Goal: Find specific page/section: Find specific page/section

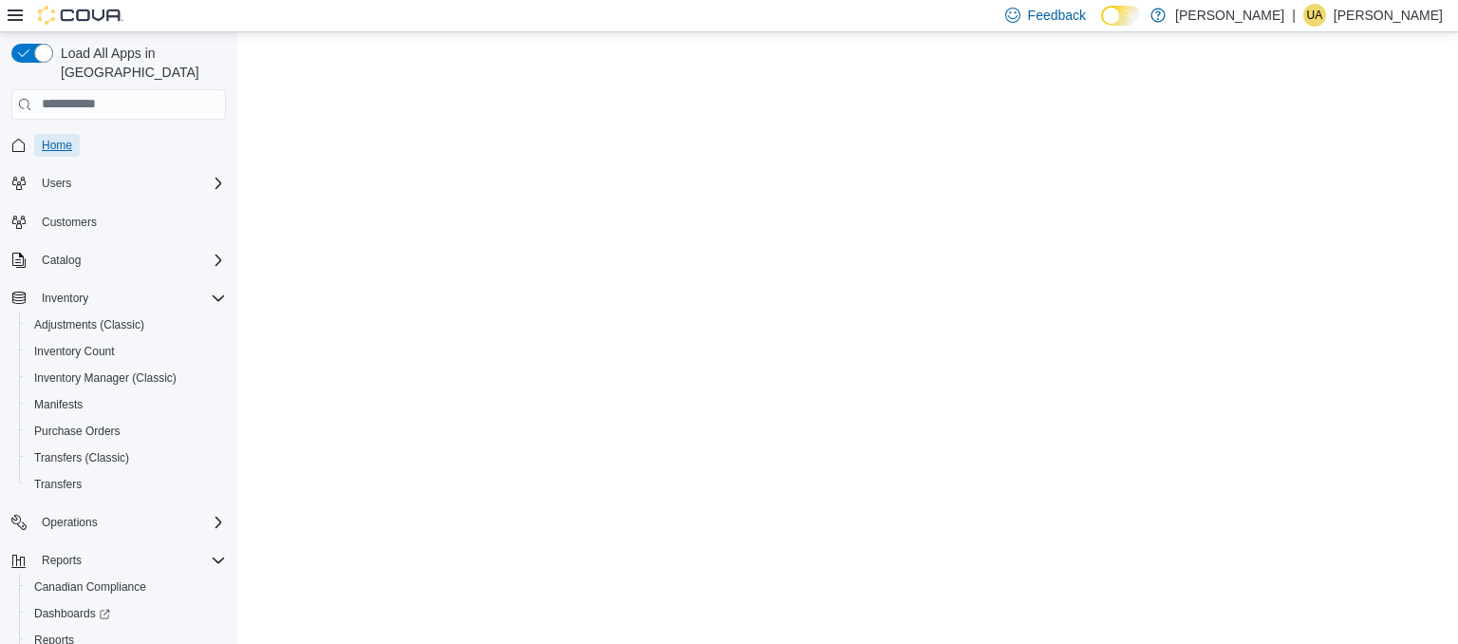
click at [53, 138] on span "Home" at bounding box center [57, 145] width 30 height 15
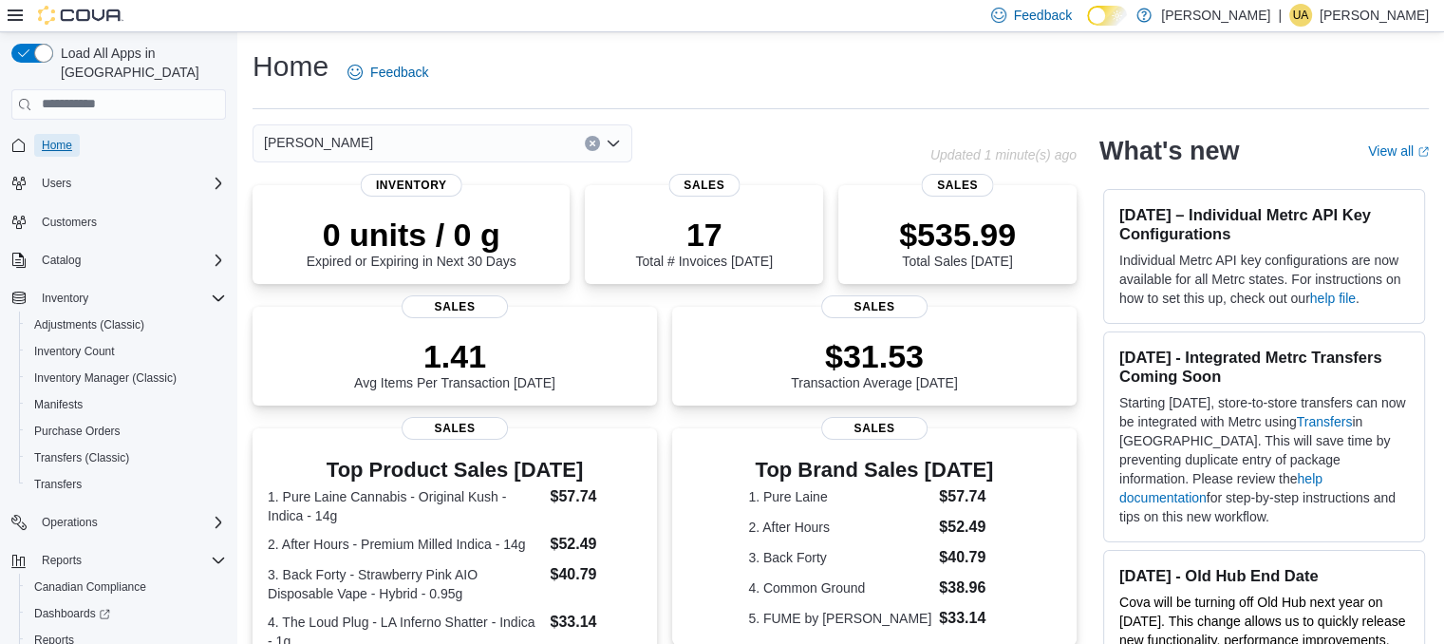
click at [34, 134] on link "Home" at bounding box center [57, 145] width 46 height 23
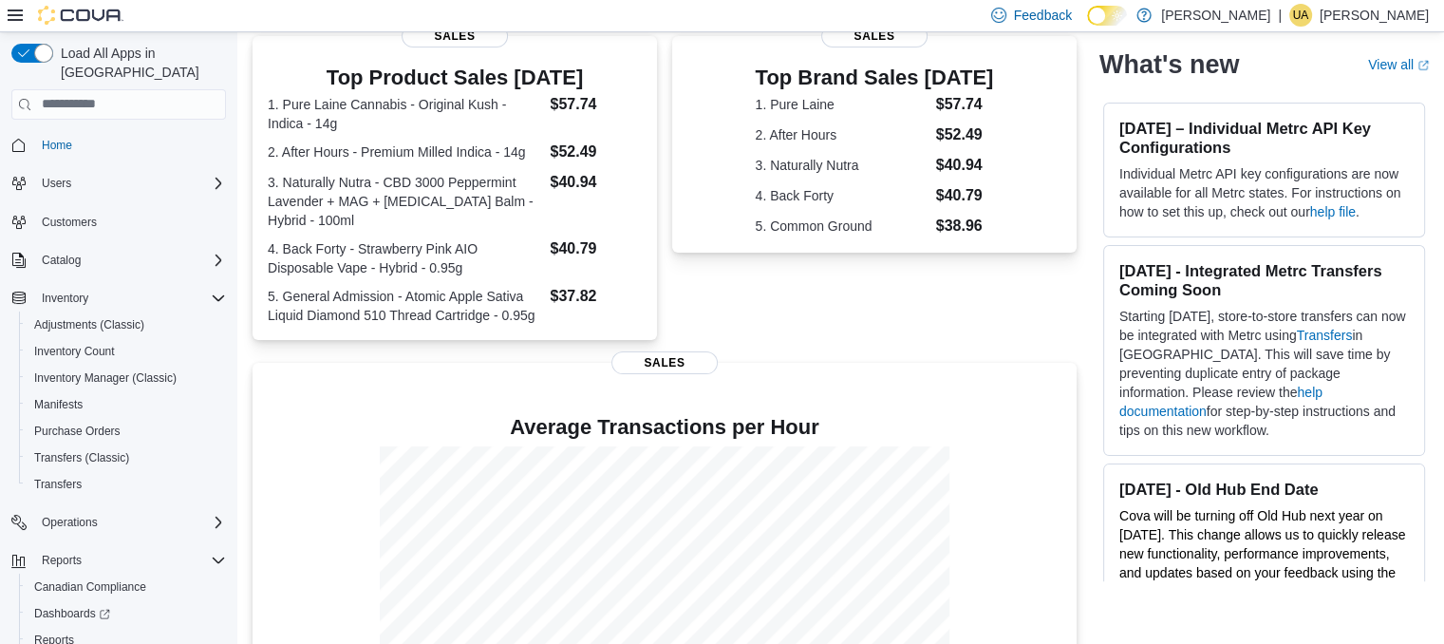
scroll to position [515, 0]
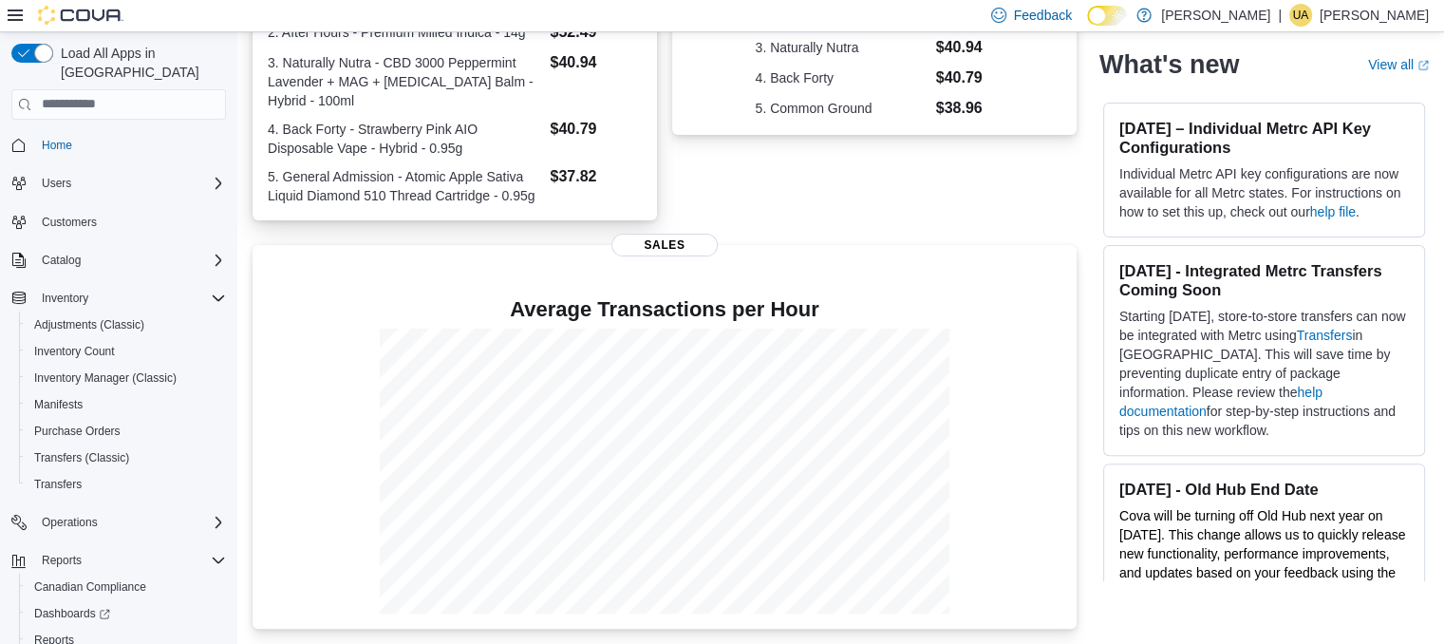
click at [392, 200] on dt "5. General Admission - Atomic Apple Sativa Liquid Diamond 510 Thread Cartridge …" at bounding box center [405, 186] width 274 height 38
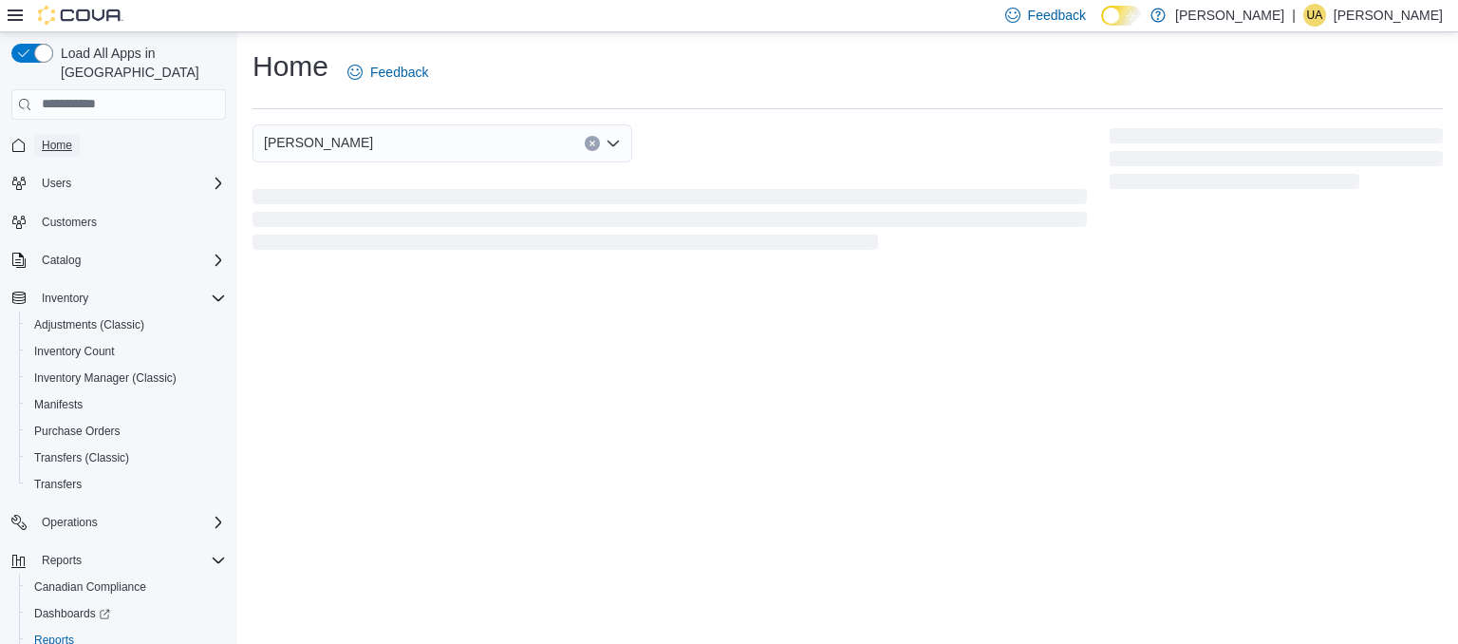
click at [54, 138] on span "Home" at bounding box center [57, 145] width 30 height 15
